Goal: Task Accomplishment & Management: Complete application form

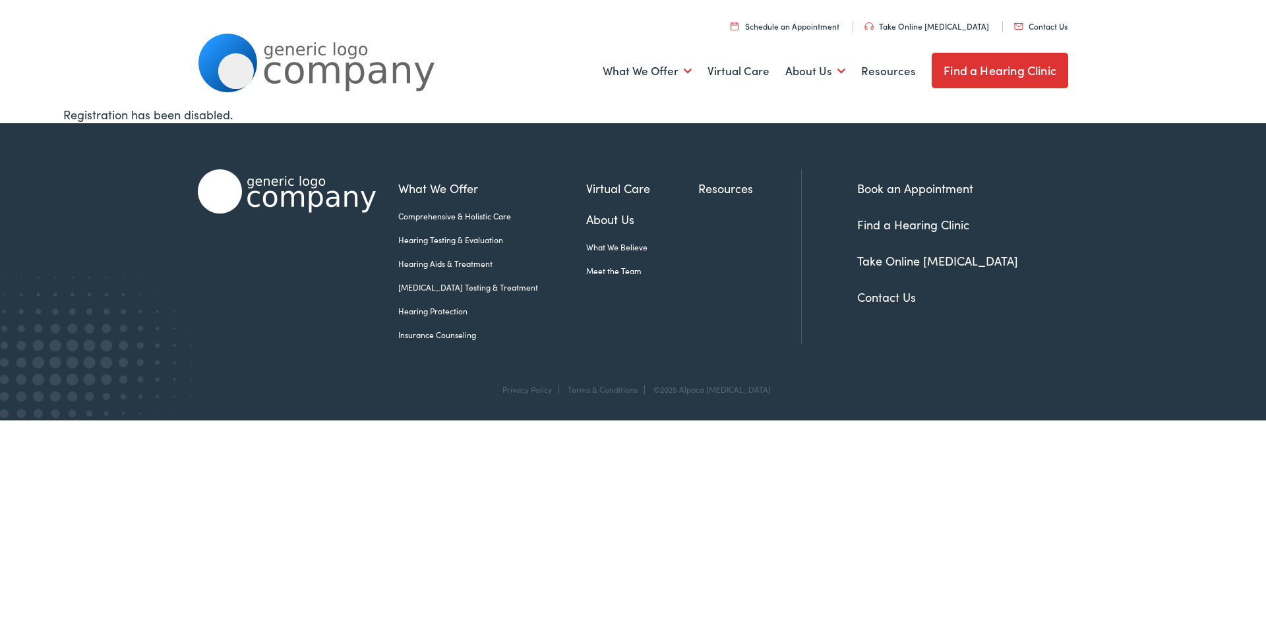
click at [1062, 26] on link "Contact Us" at bounding box center [1040, 25] width 53 height 11
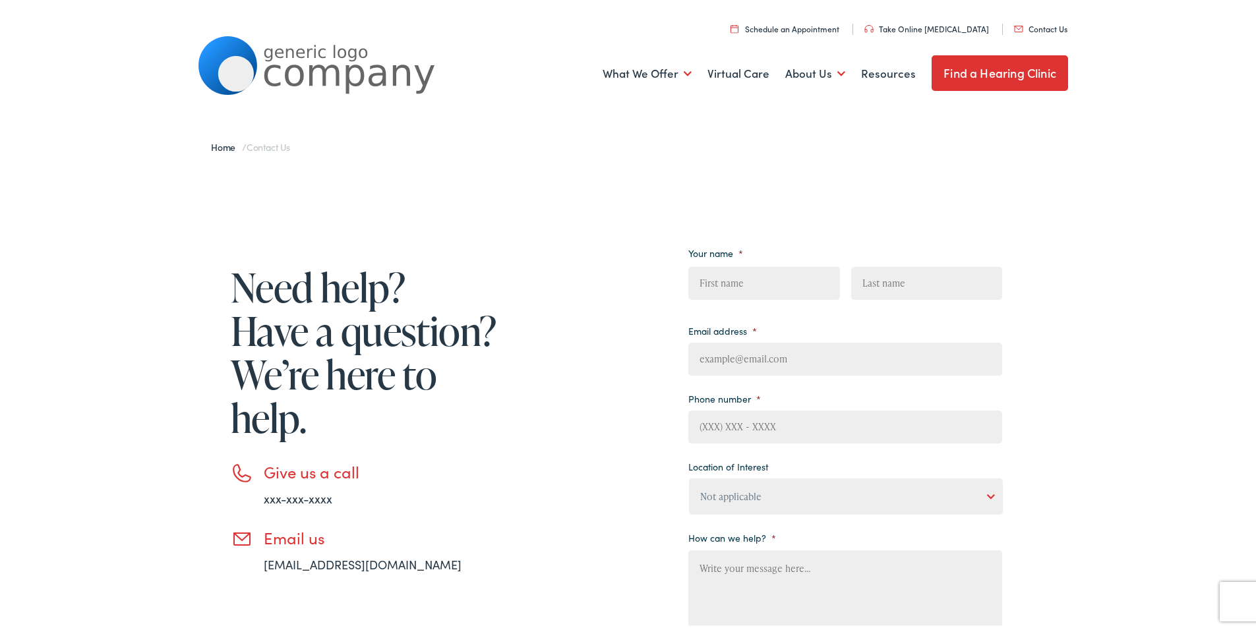
click at [772, 307] on ul "Your name * First Last Email address * Phone number * Location of Interest Not …" at bounding box center [845, 449] width 314 height 416
click at [736, 263] on span "First" at bounding box center [769, 284] width 162 height 42
click at [783, 285] on input "First" at bounding box center [763, 280] width 151 height 33
type input "Maureen"
type input "Rucker"
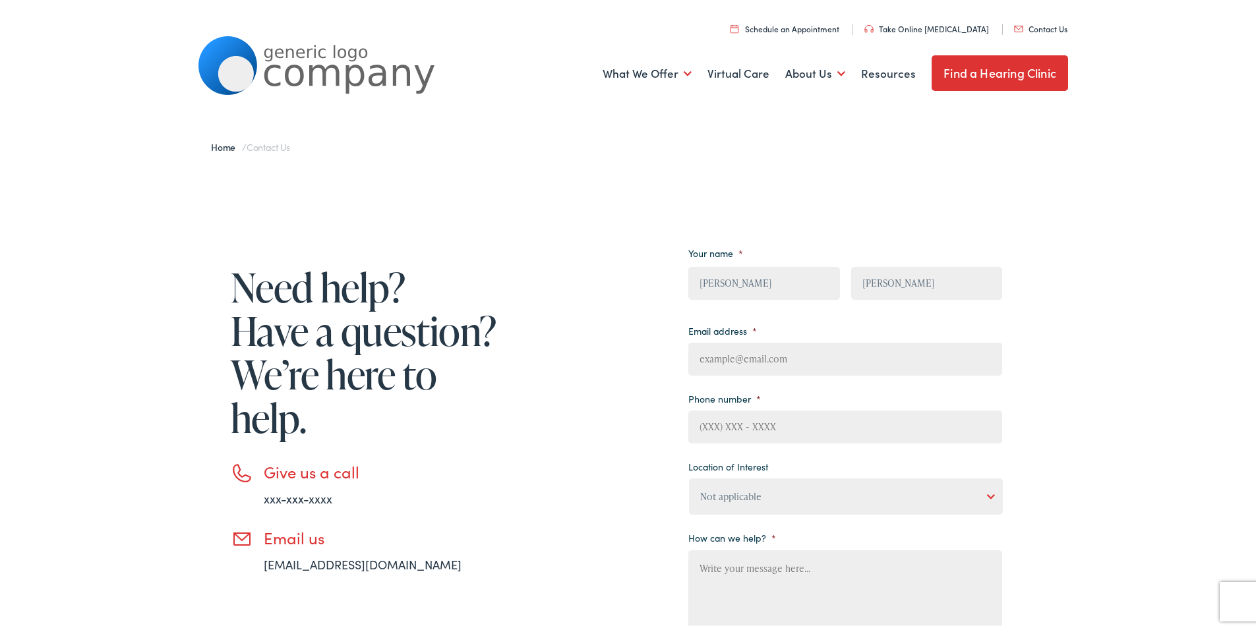
type input "Maureenrucker@theprofessionalprofiles.com"
type input "8149805065"
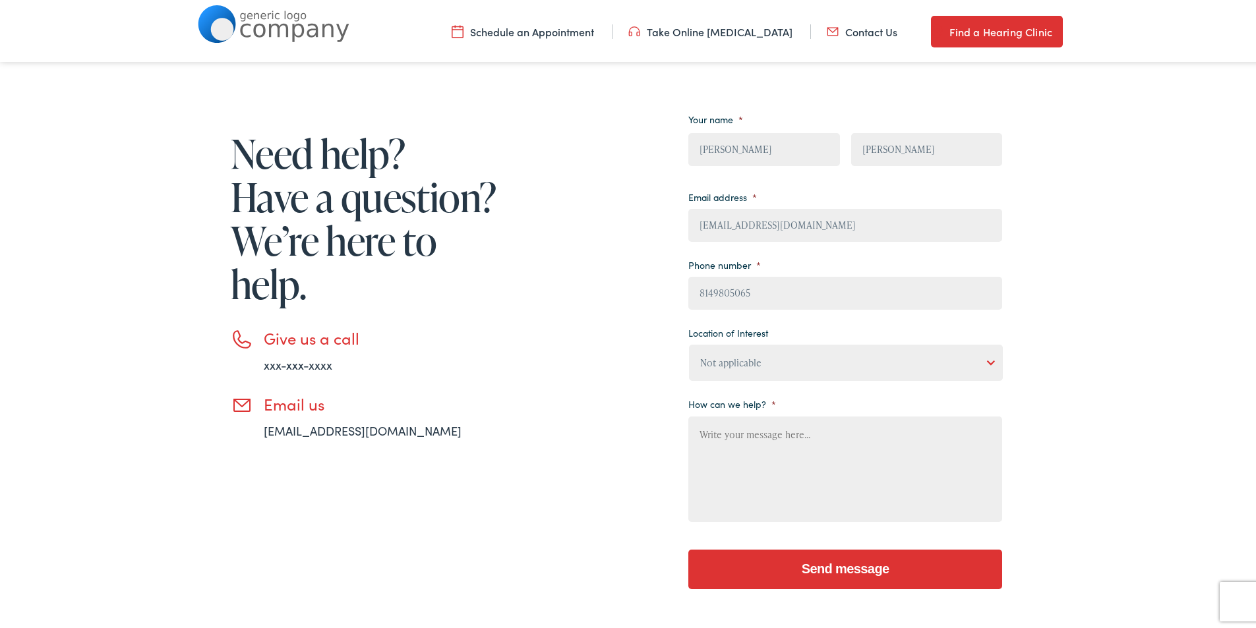
scroll to position [154, 0]
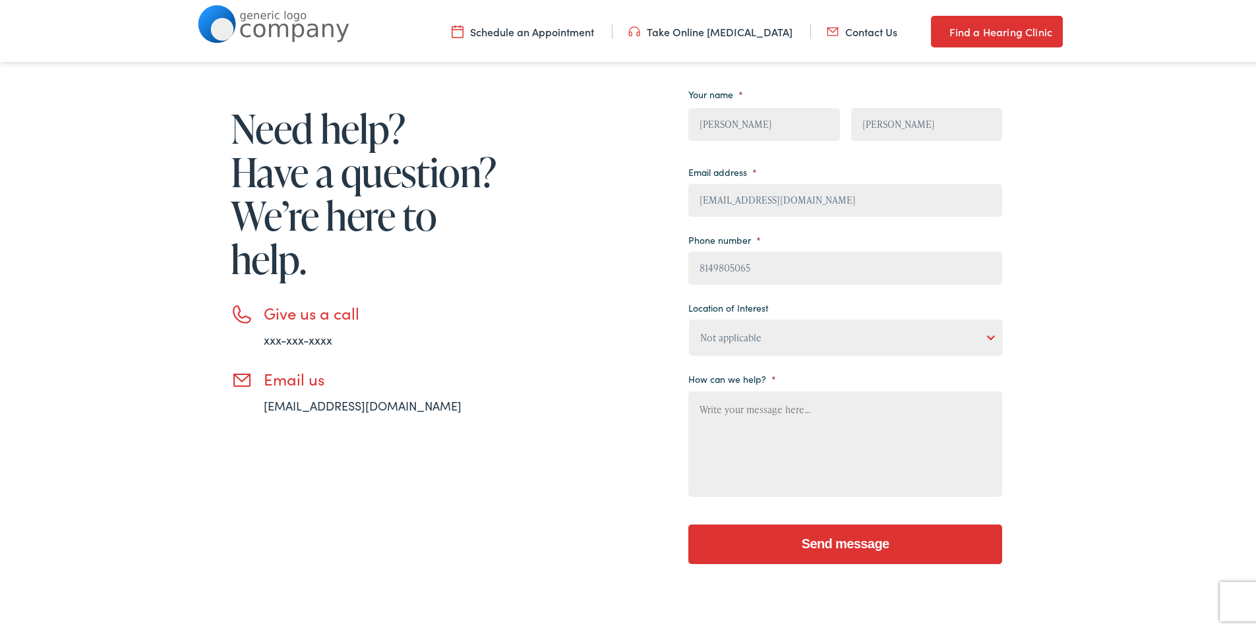
click at [773, 325] on select "Not applicable Estes Audiology, Seguin Estes Audiology, San Antonio Estes Audio…" at bounding box center [846, 335] width 314 height 36
select select "Estes Audiology, Seguin"
click at [689, 317] on select "Not applicable Estes Audiology, Seguin Estes Audiology, San Antonio Estes Audio…" at bounding box center [846, 335] width 314 height 36
click at [750, 435] on textarea "How can we help? *" at bounding box center [845, 441] width 314 height 105
paste textarea "Wikipedia is considered to be the World’s most significant tool for reference m…"
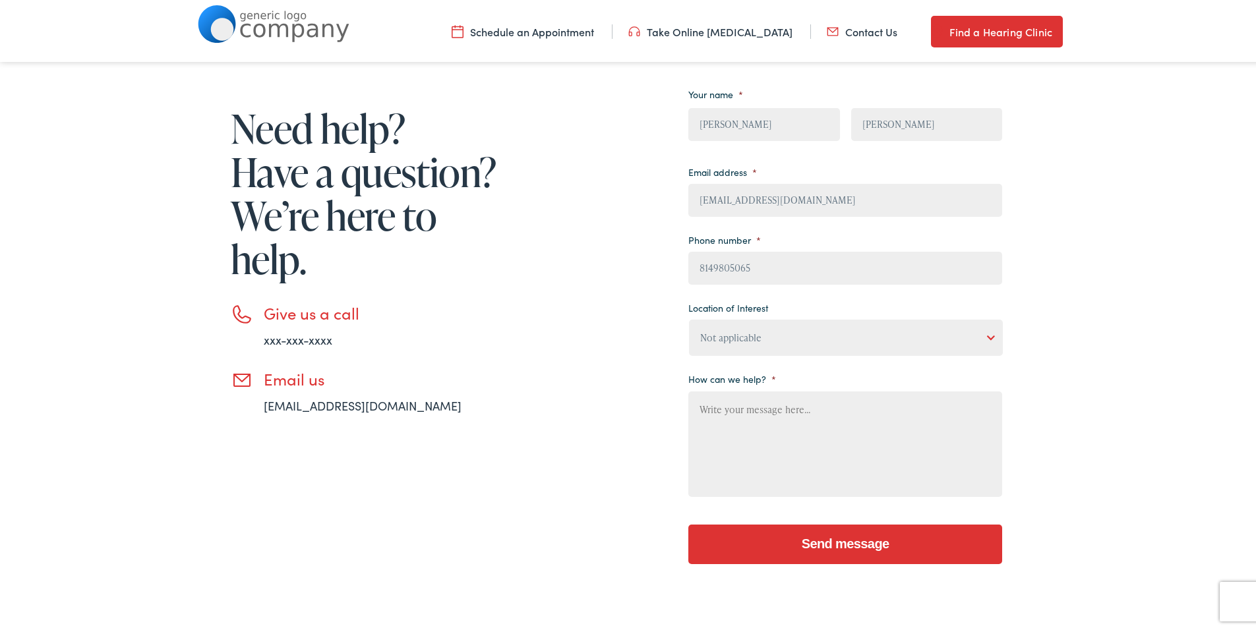
type textarea "Wikipedia is considered to be the World’s most significant tool for reference m…"
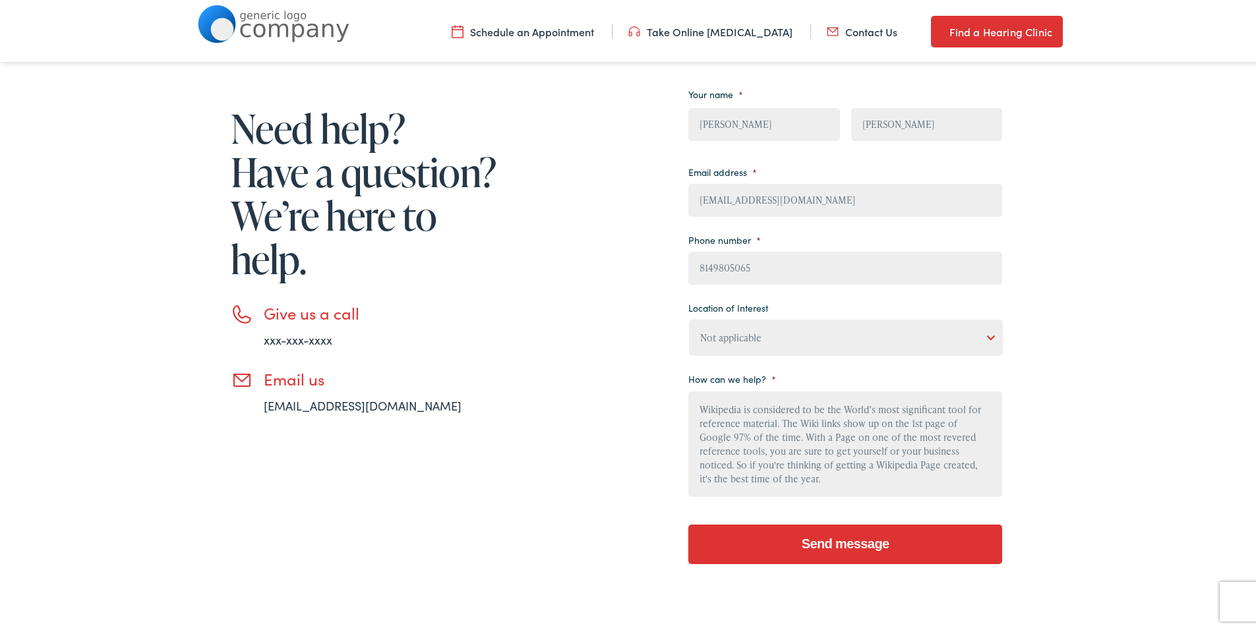
scroll to position [140, 0]
